Goal: Information Seeking & Learning: Understand process/instructions

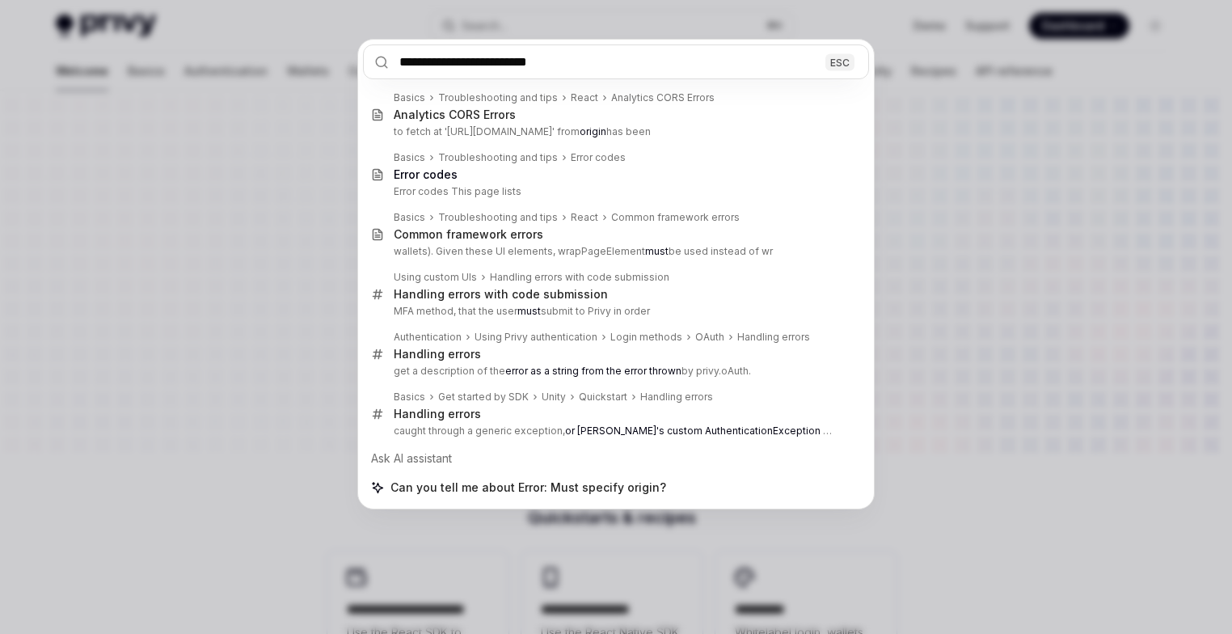
type textarea "*"
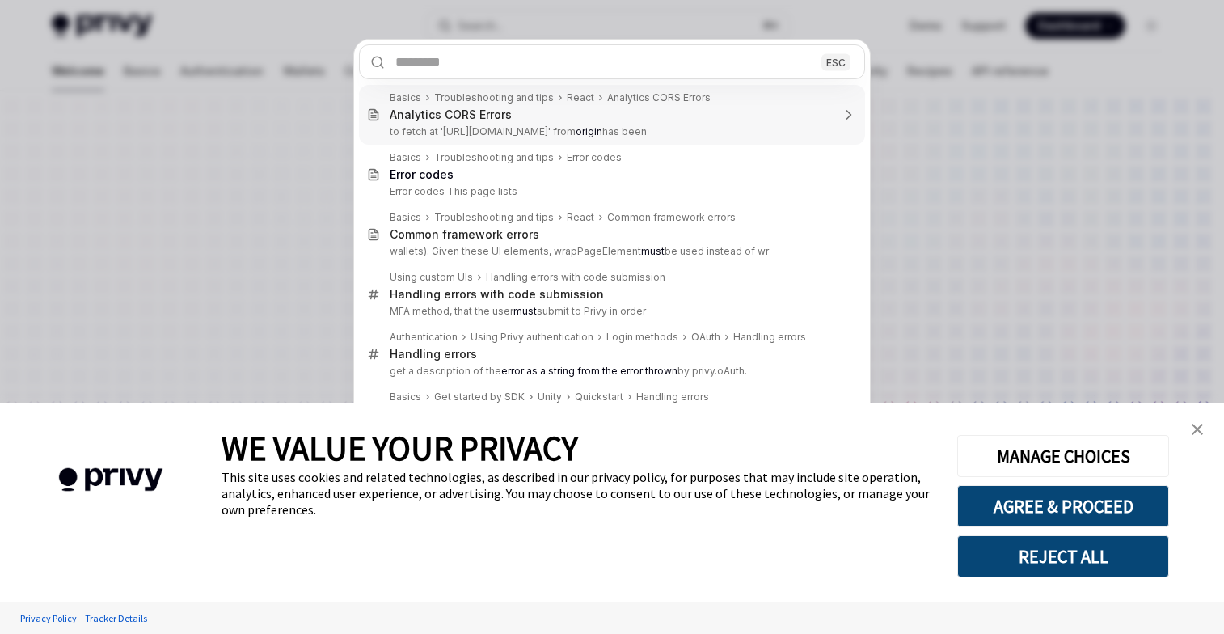
type textarea "*"
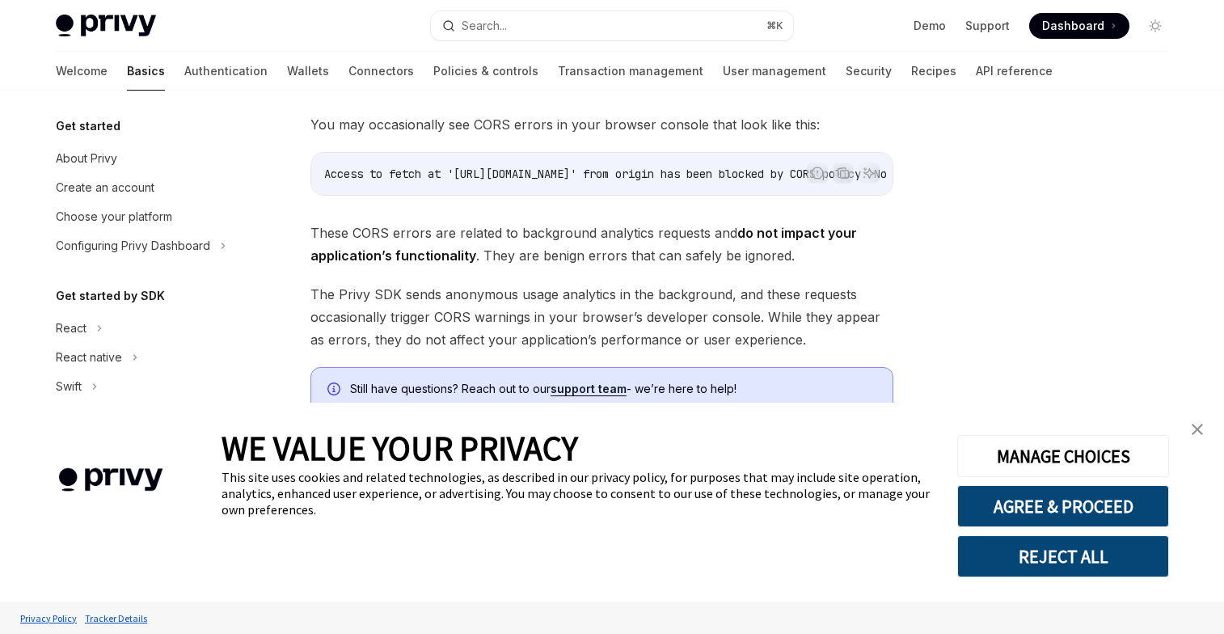
scroll to position [401, 0]
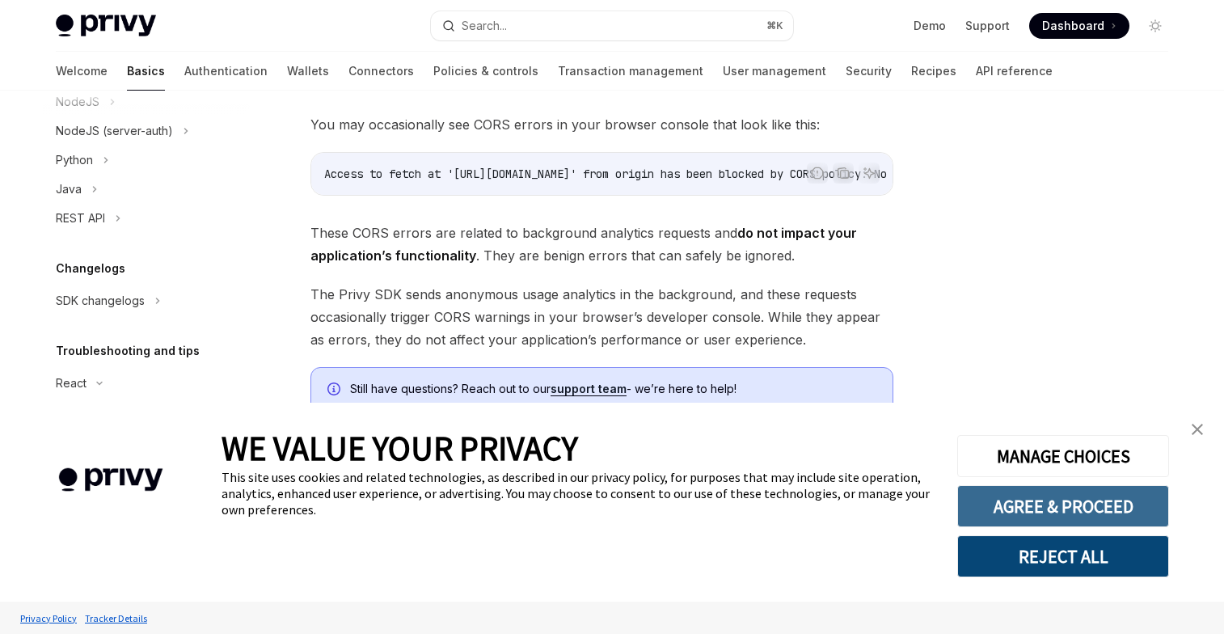
click at [1052, 500] on button "AGREE & PROCEED" at bounding box center [1063, 506] width 212 height 42
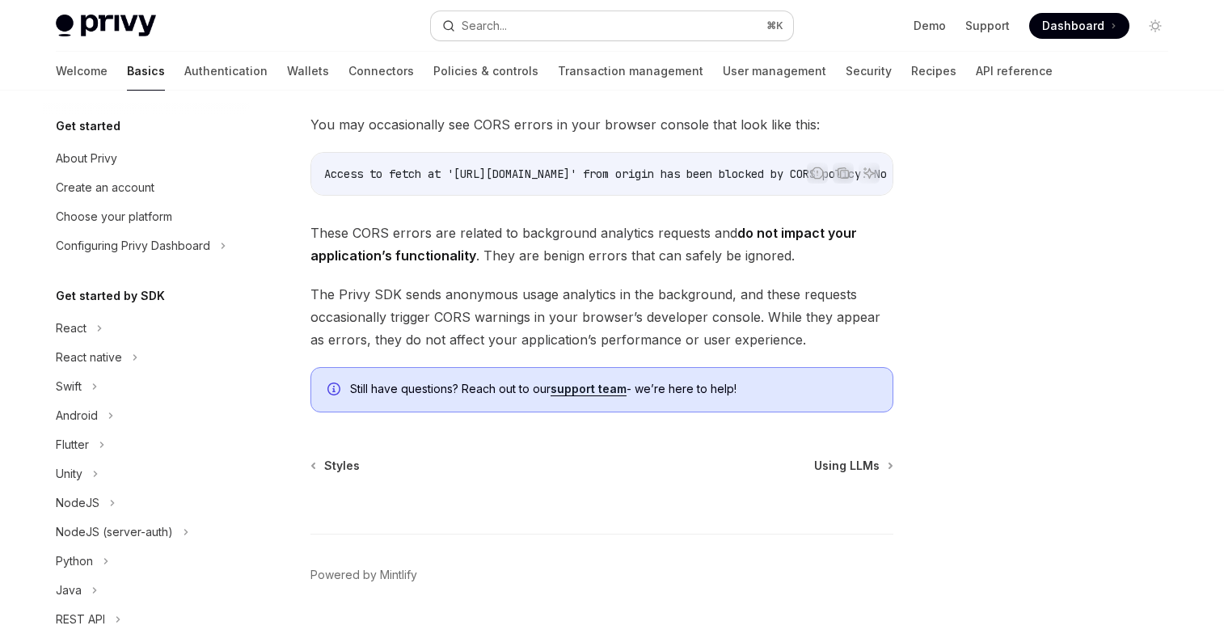
scroll to position [401, 0]
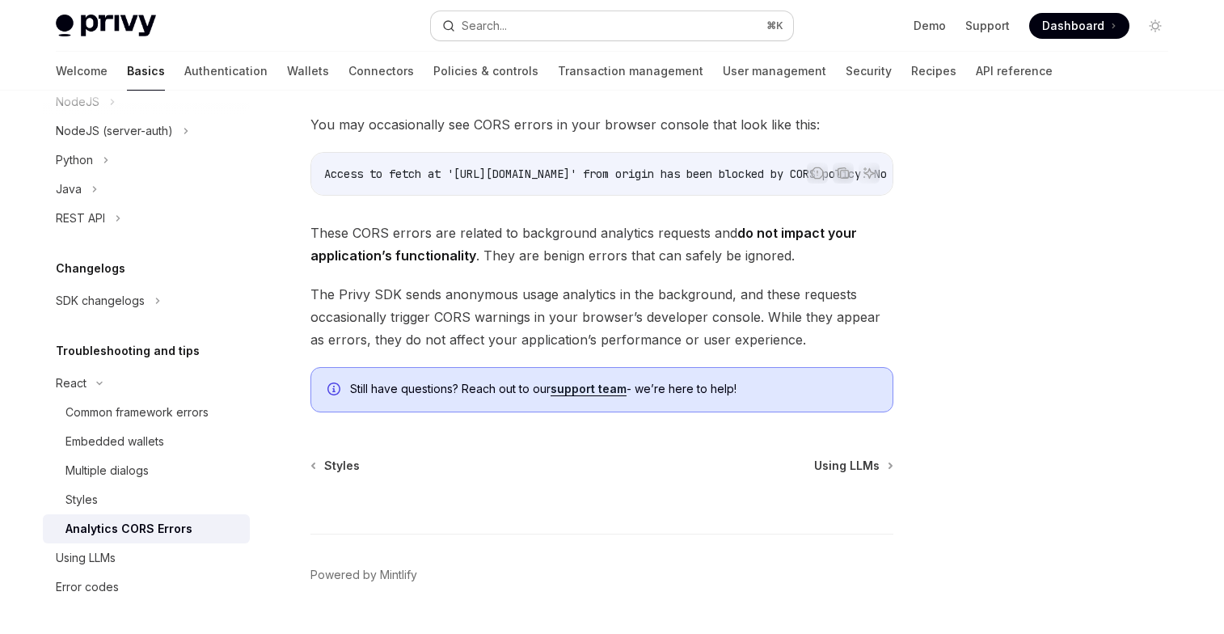
click at [570, 27] on button "Search... ⌘ K" at bounding box center [612, 25] width 362 height 29
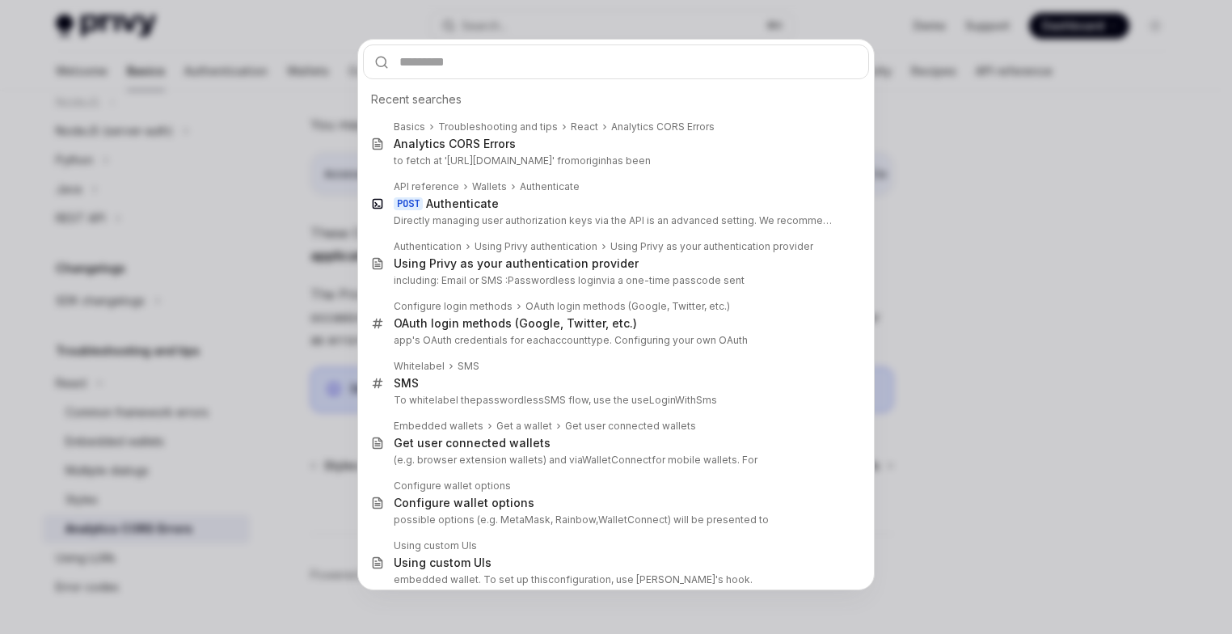
type input "**********"
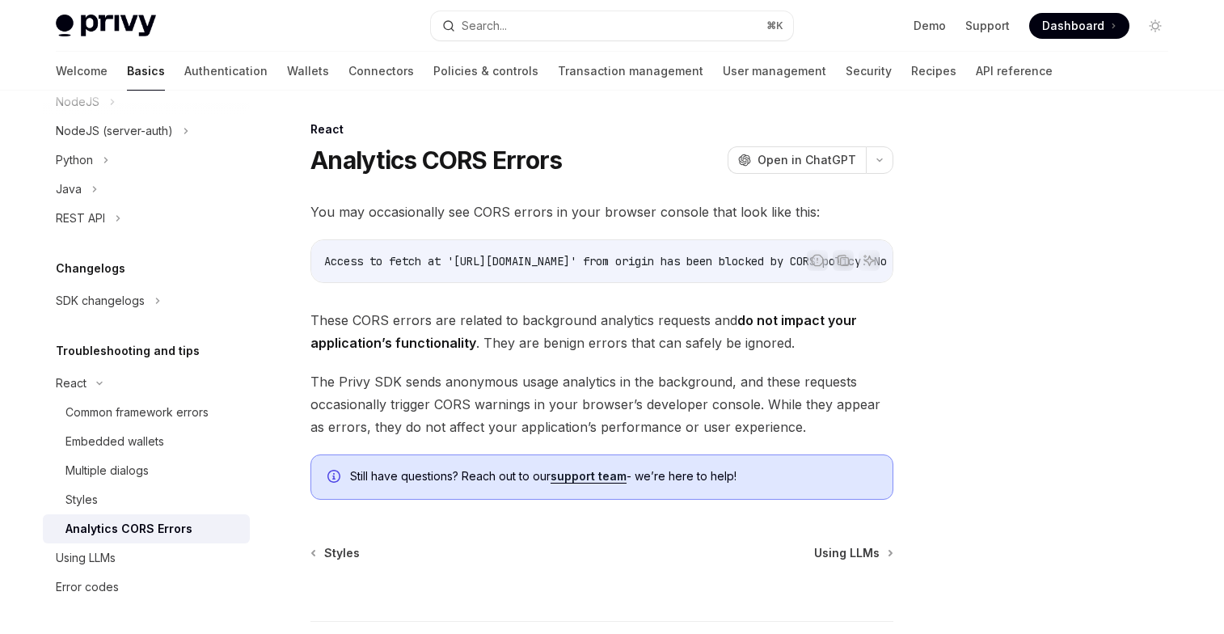
scroll to position [0, 0]
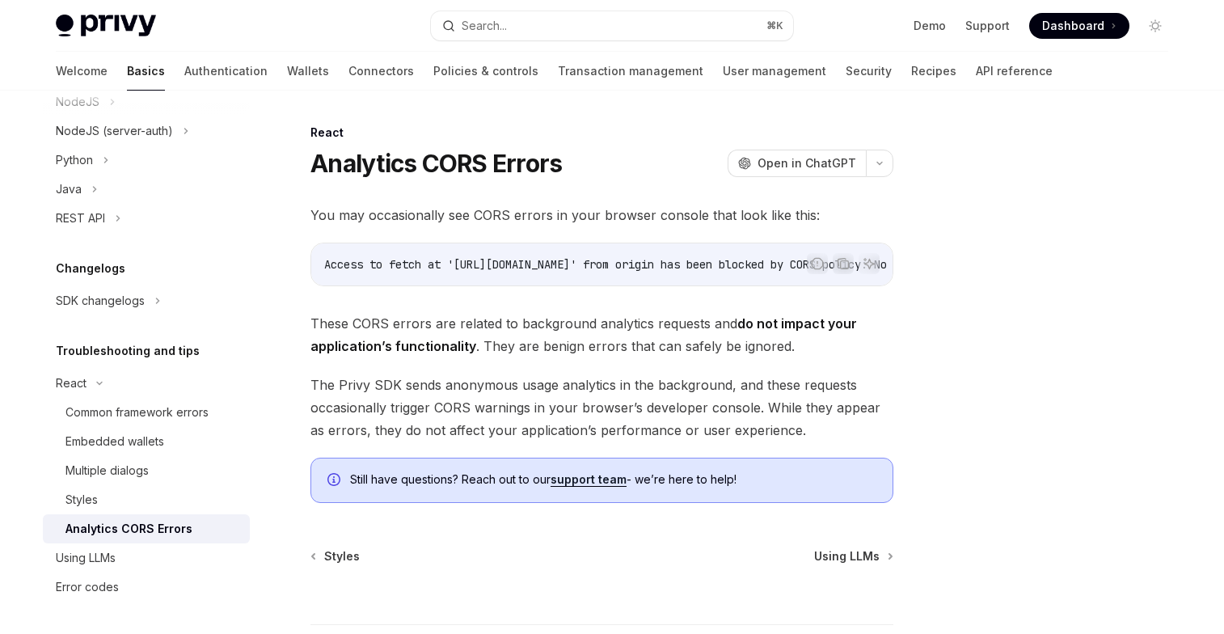
click at [525, 333] on span "These CORS errors are related to background analytics requests and do not impac…" at bounding box center [601, 334] width 583 height 45
click at [578, 351] on span "These CORS errors are related to background analytics requests and do not impac…" at bounding box center [601, 334] width 583 height 45
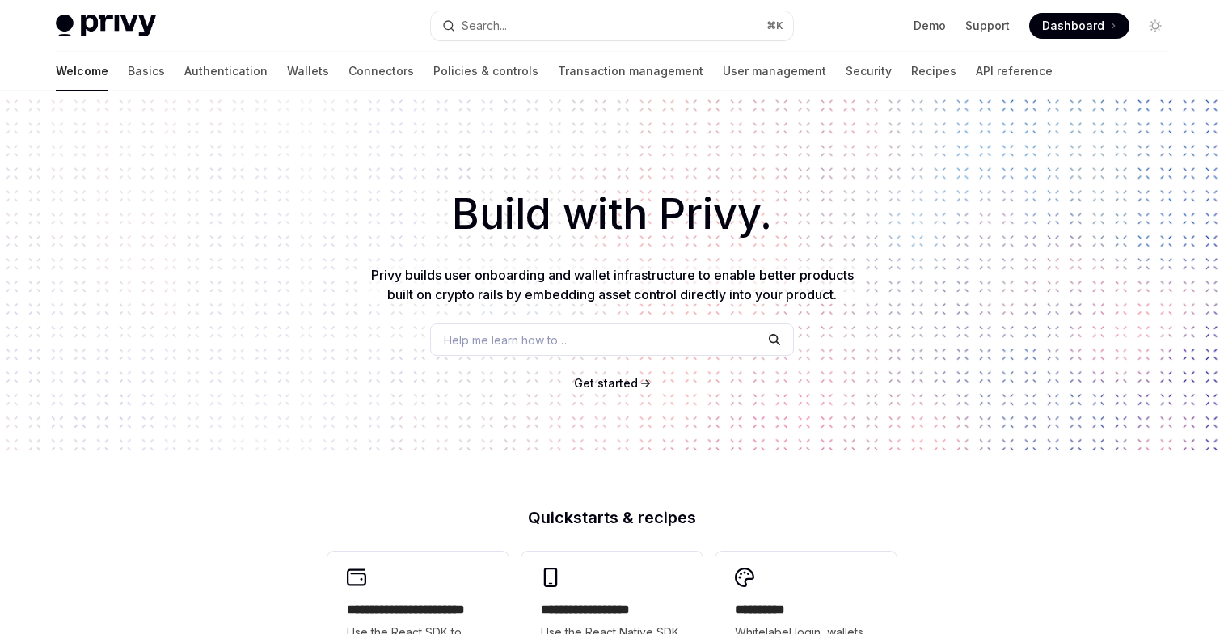
click at [584, 27] on button "Search... ⌘ K" at bounding box center [612, 25] width 362 height 29
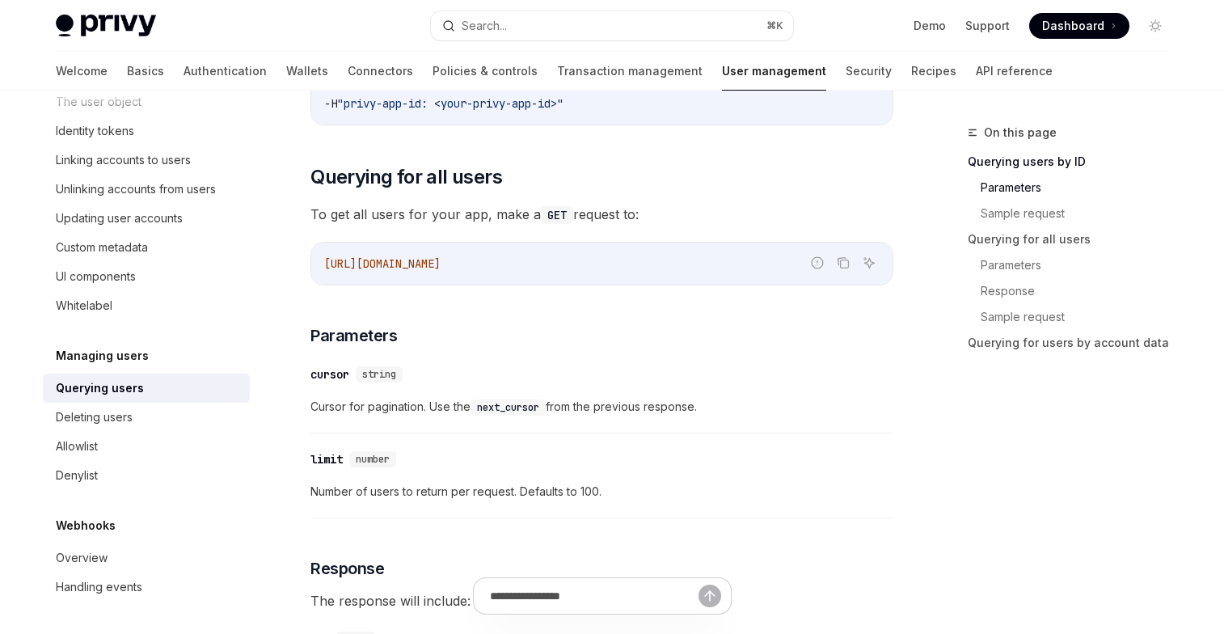
scroll to position [459, 0]
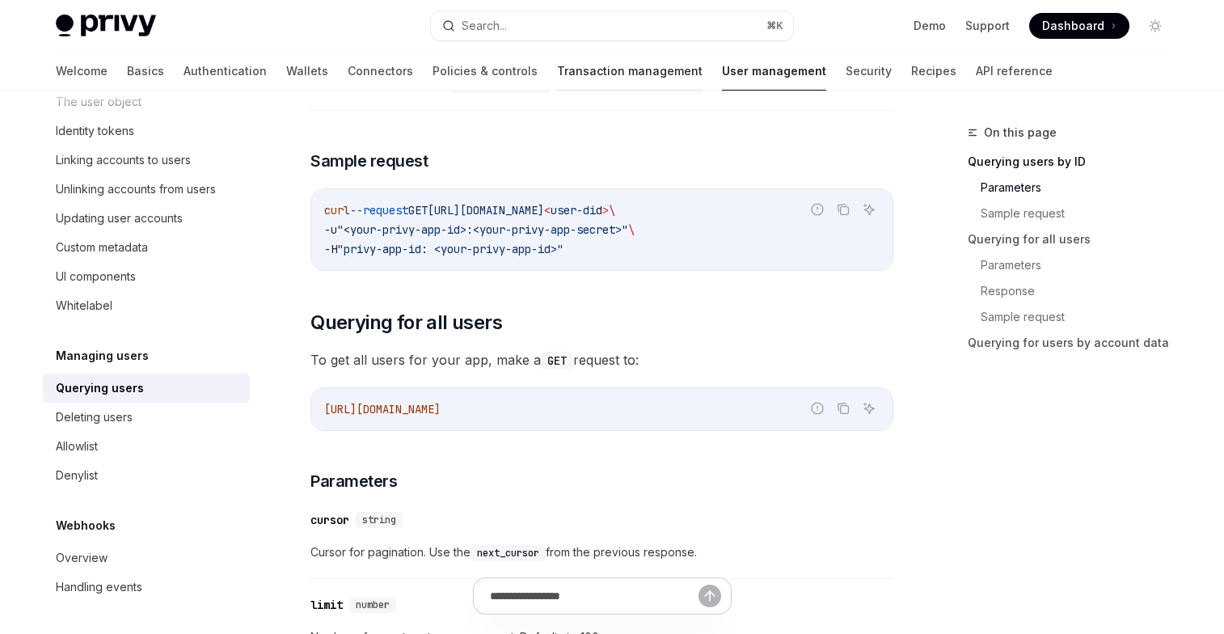
click at [569, 72] on link "Transaction management" at bounding box center [630, 71] width 146 height 39
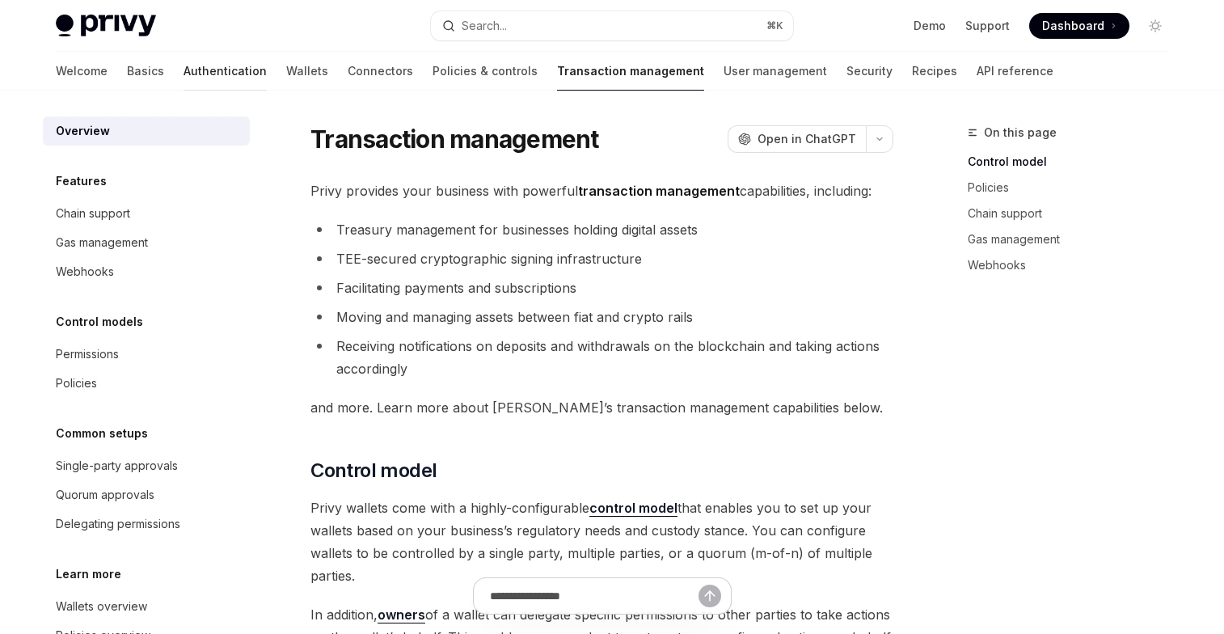
click at [184, 72] on link "Authentication" at bounding box center [225, 71] width 83 height 39
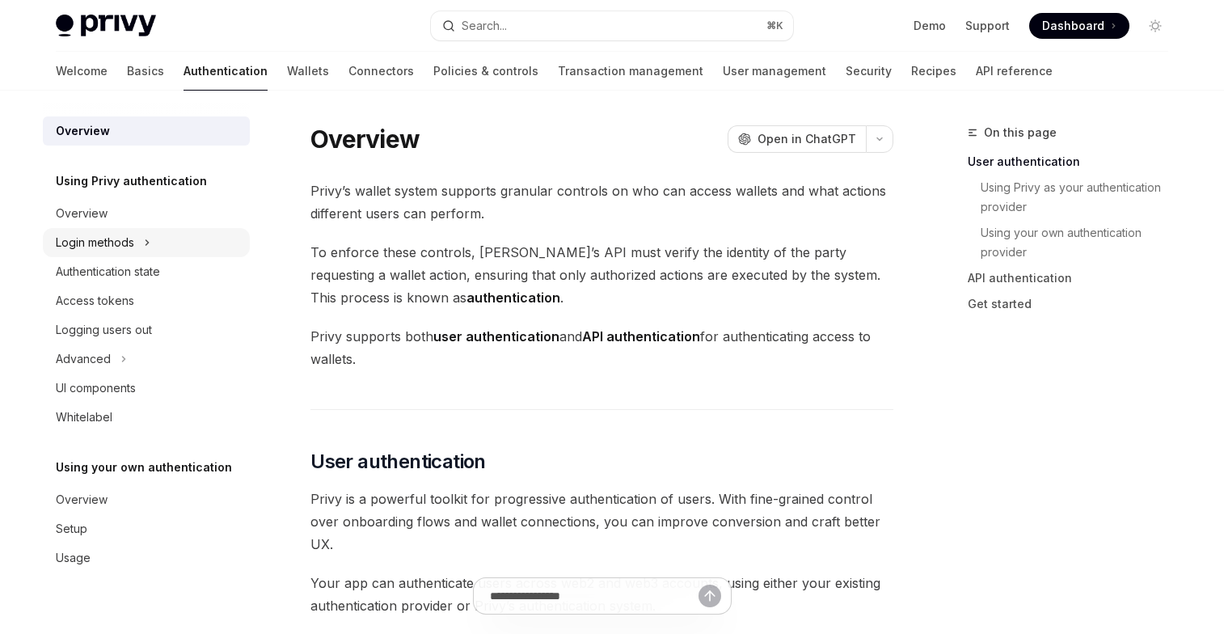
click at [99, 247] on div "Login methods" at bounding box center [95, 242] width 78 height 19
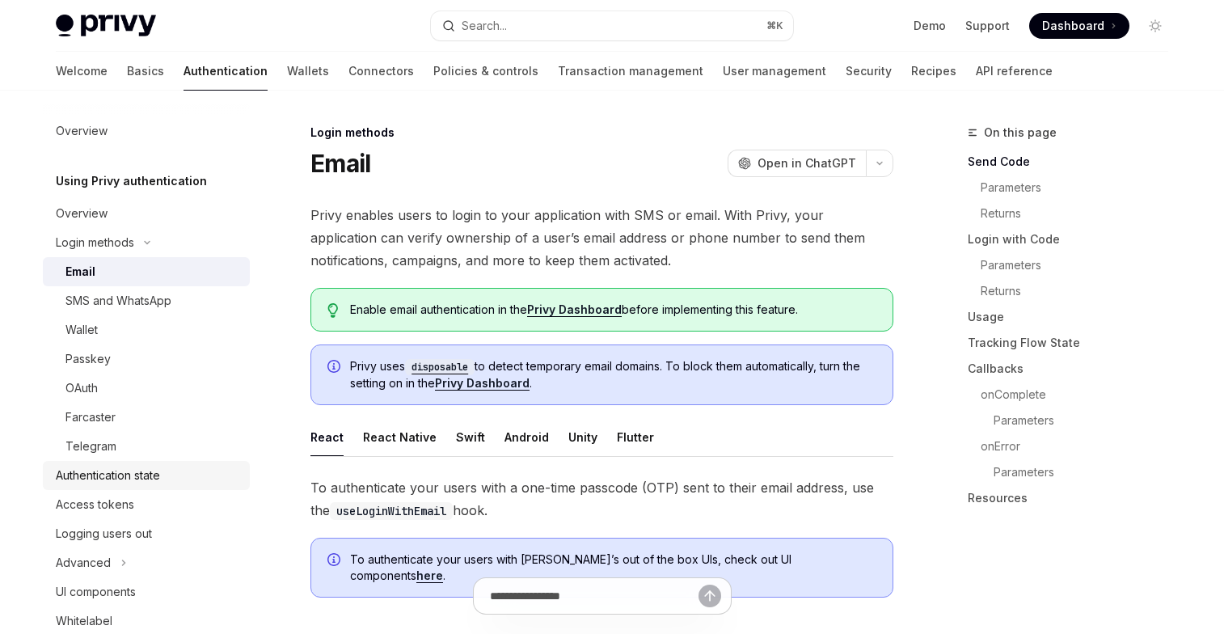
click at [108, 482] on div "Authentication state" at bounding box center [108, 475] width 104 height 19
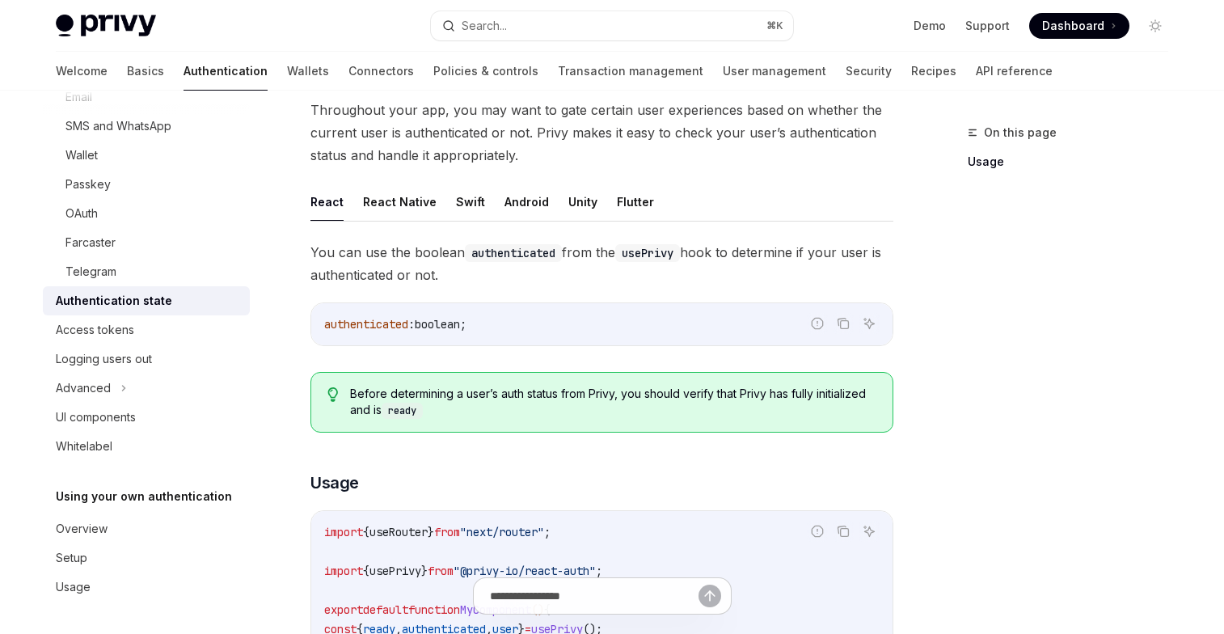
scroll to position [355, 0]
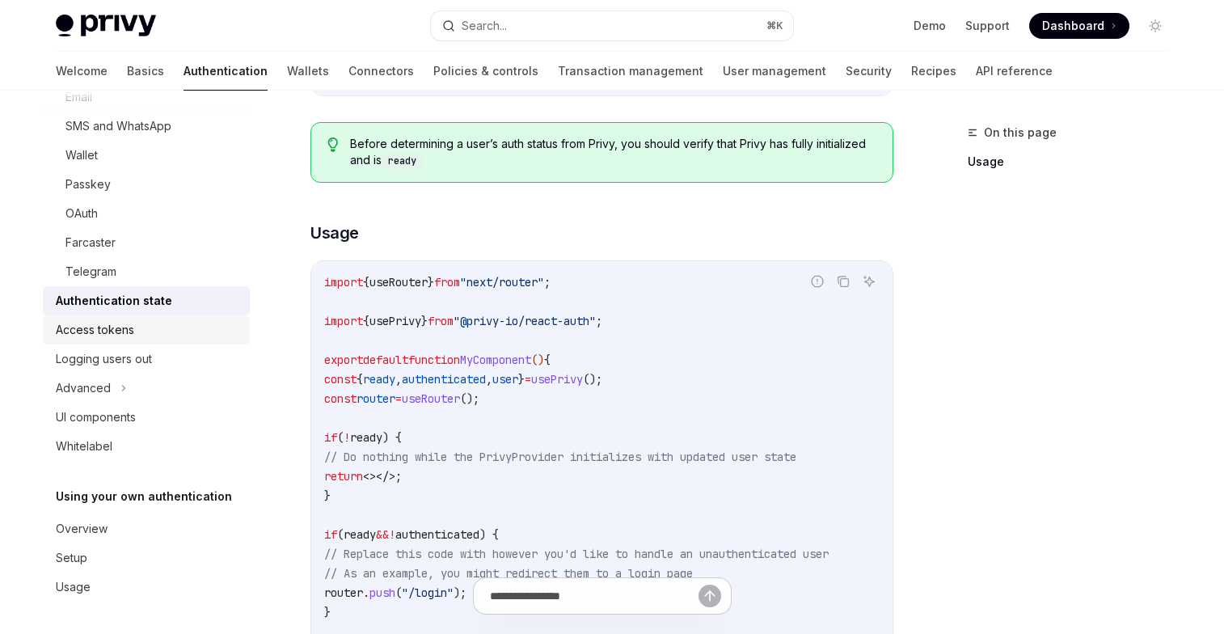
click at [110, 330] on div "Access tokens" at bounding box center [95, 329] width 78 height 19
type textarea "*"
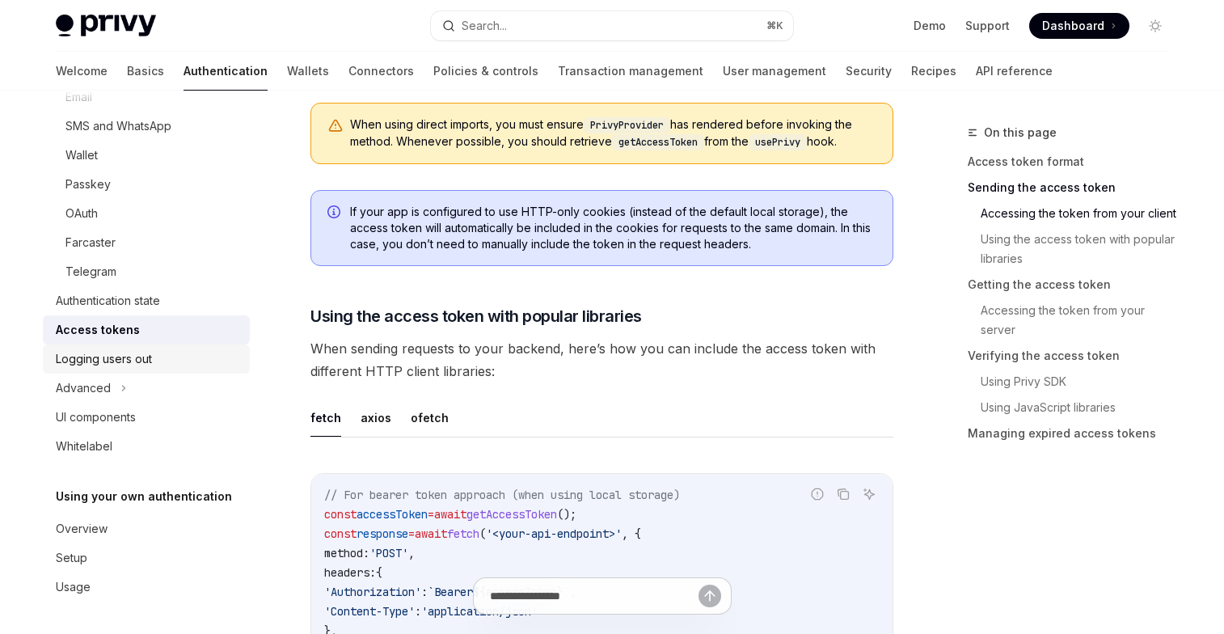
scroll to position [1330, 0]
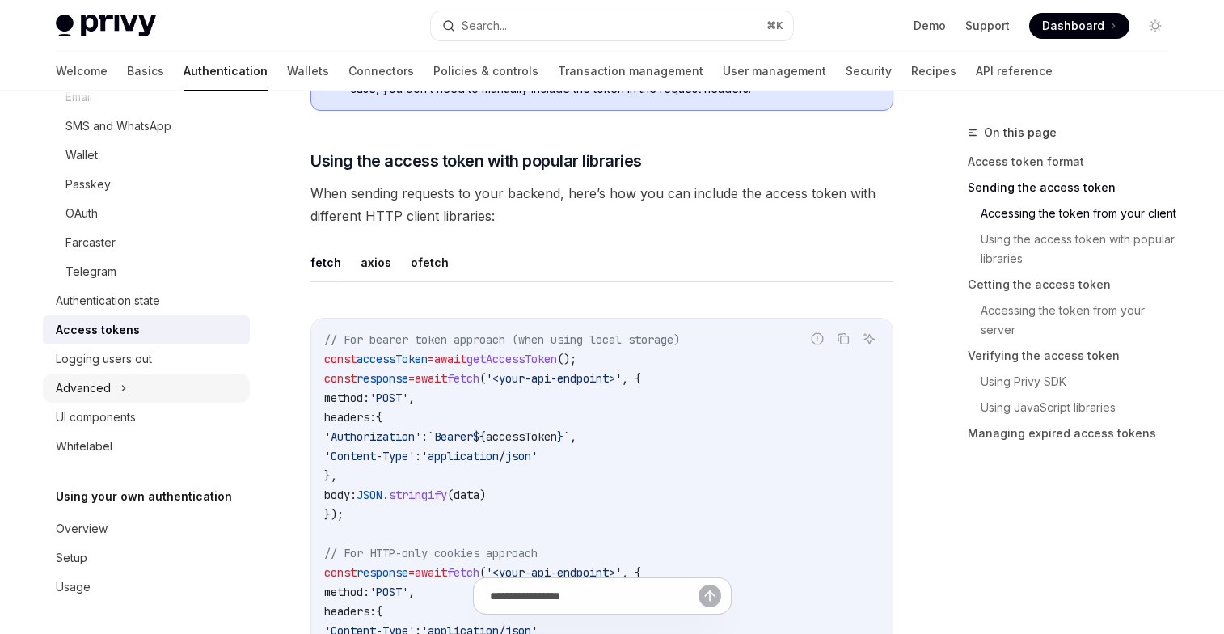
click at [115, 385] on div "Advanced" at bounding box center [146, 387] width 207 height 29
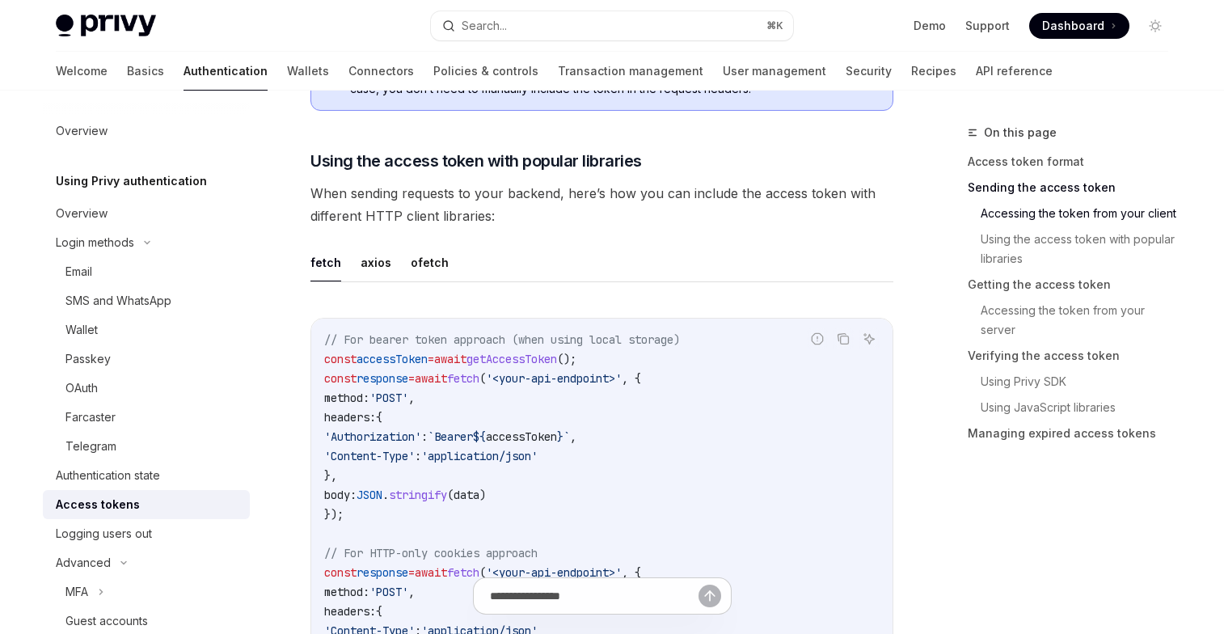
scroll to position [784, 0]
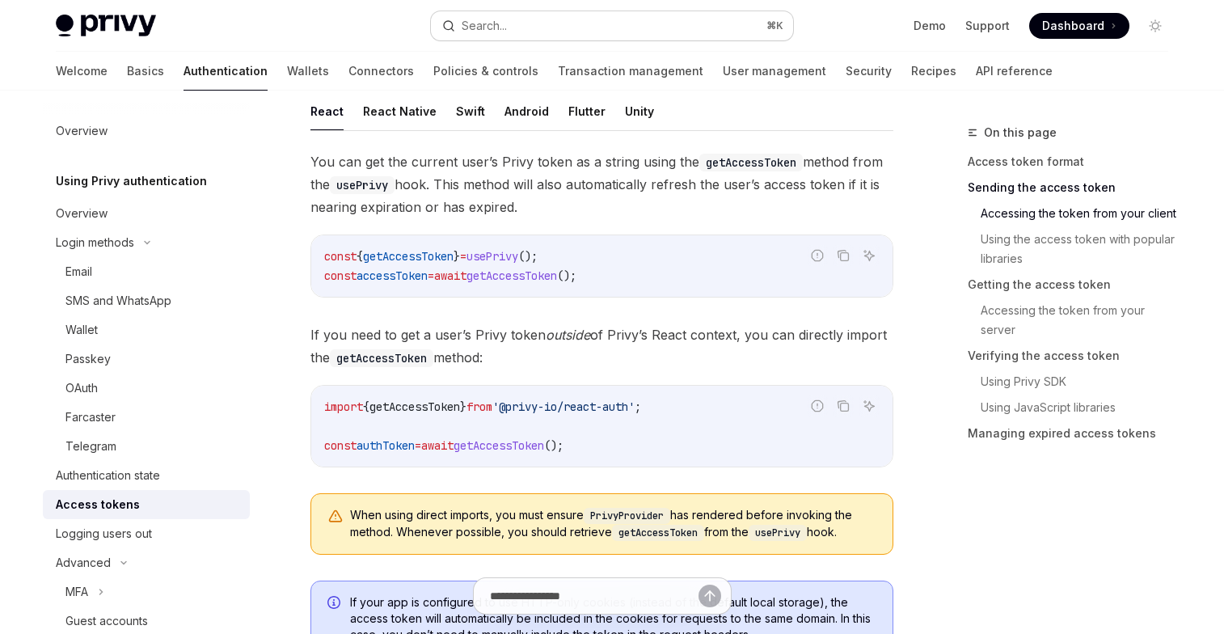
click at [567, 36] on button "Search... ⌘ K" at bounding box center [612, 25] width 362 height 29
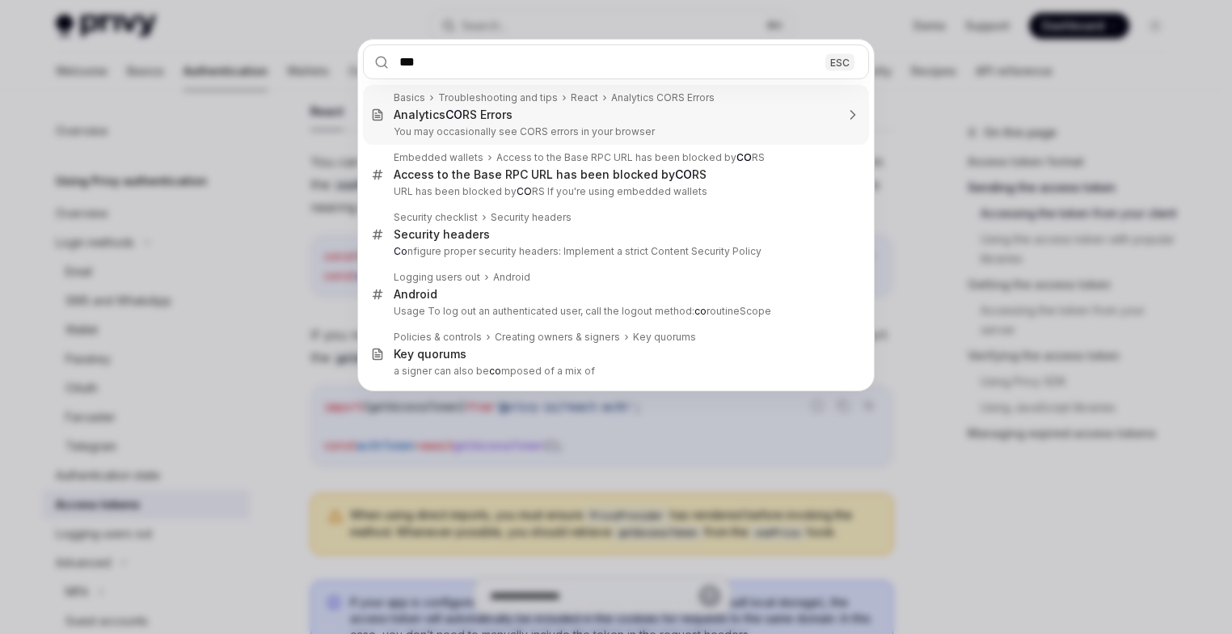
type input "****"
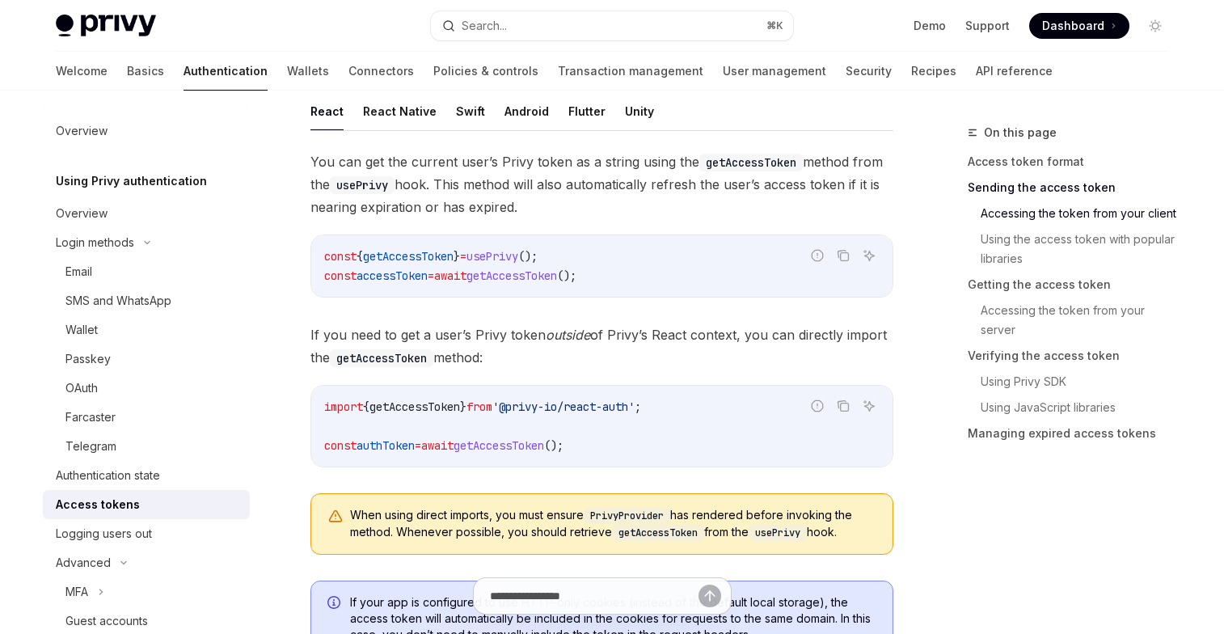
type textarea "*"
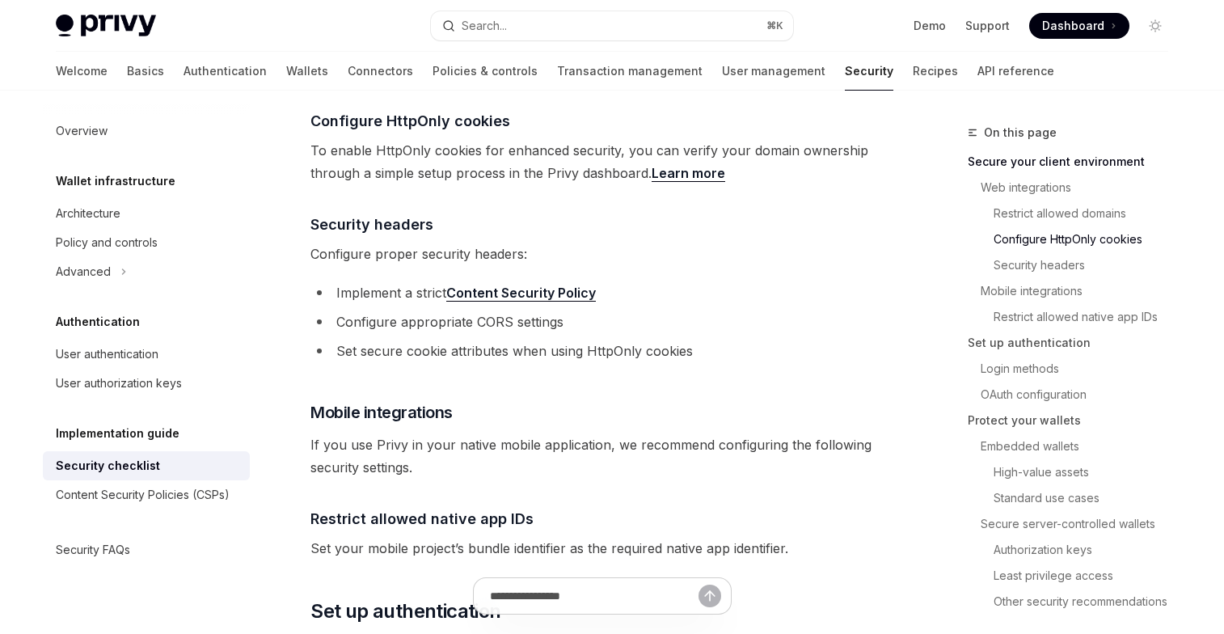
scroll to position [837, 0]
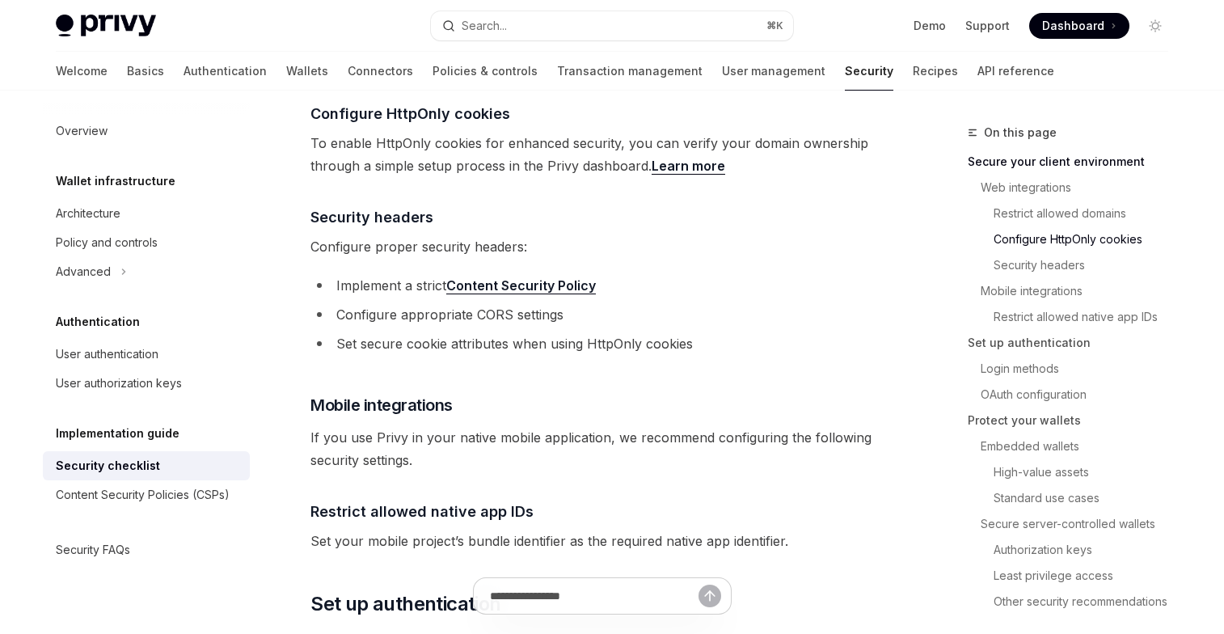
click at [536, 303] on li "Configure appropriate CORS settings" at bounding box center [601, 314] width 583 height 23
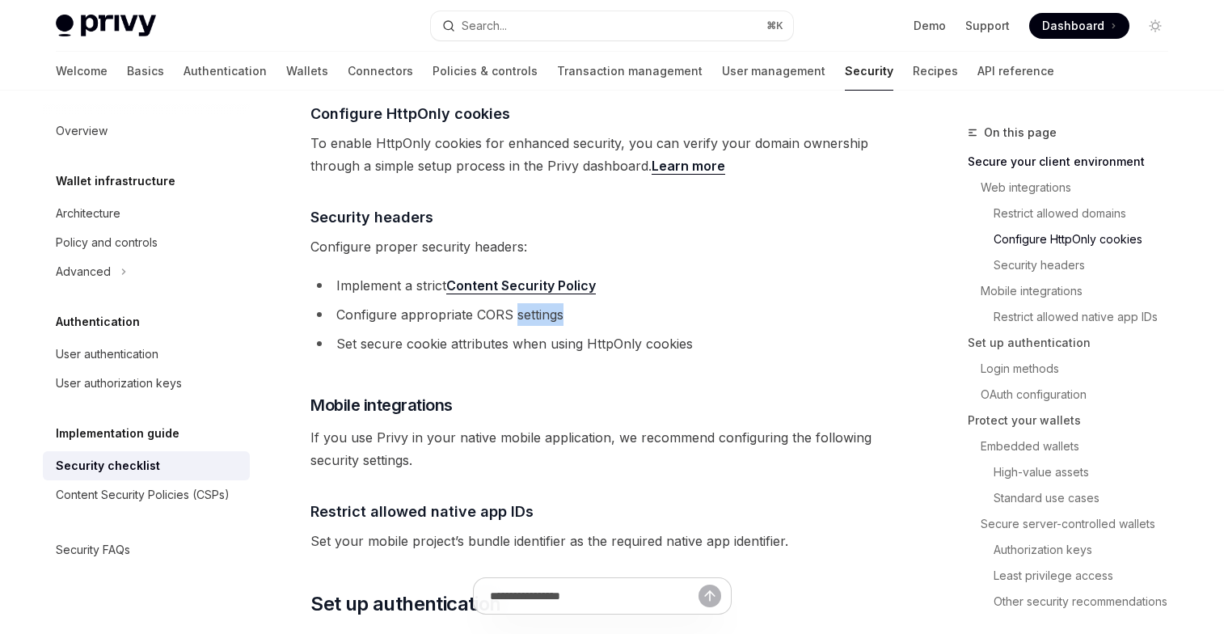
click at [538, 303] on li "Configure appropriate CORS settings" at bounding box center [601, 314] width 583 height 23
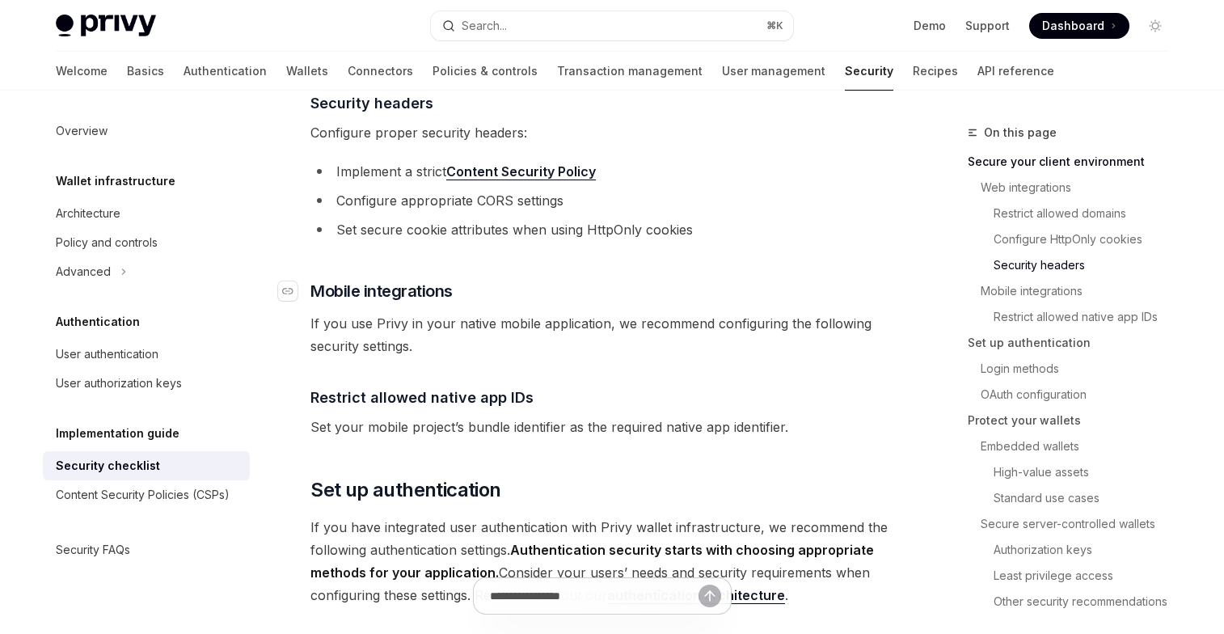
scroll to position [935, 0]
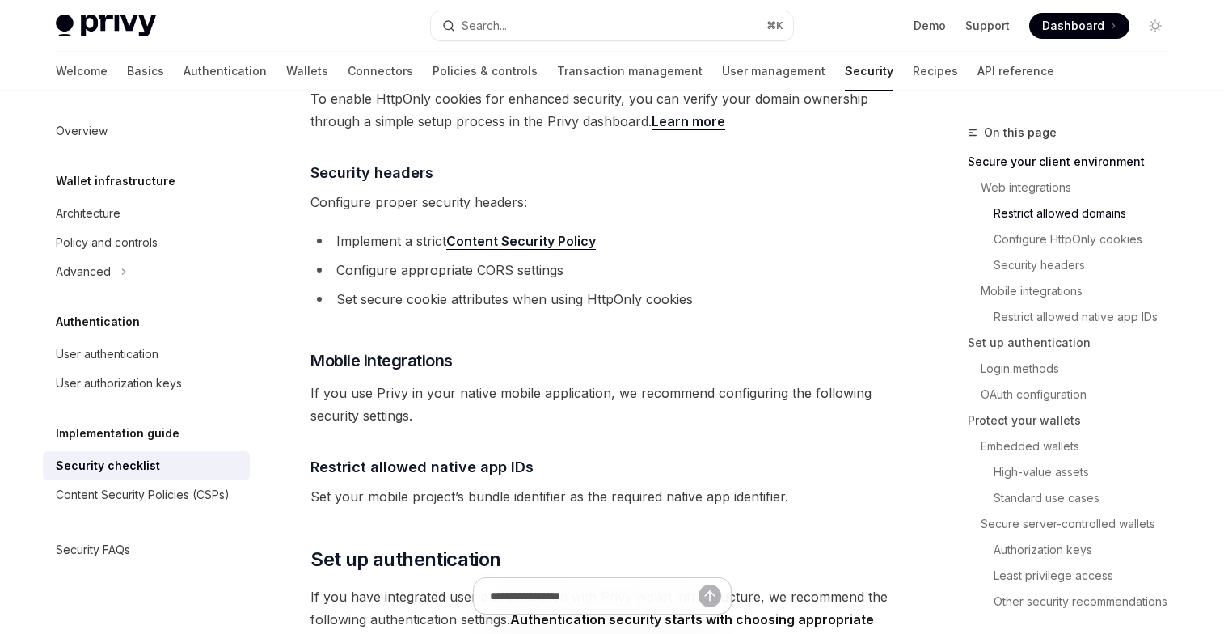
scroll to position [700, 0]
